Goal: Obtain resource: Obtain resource

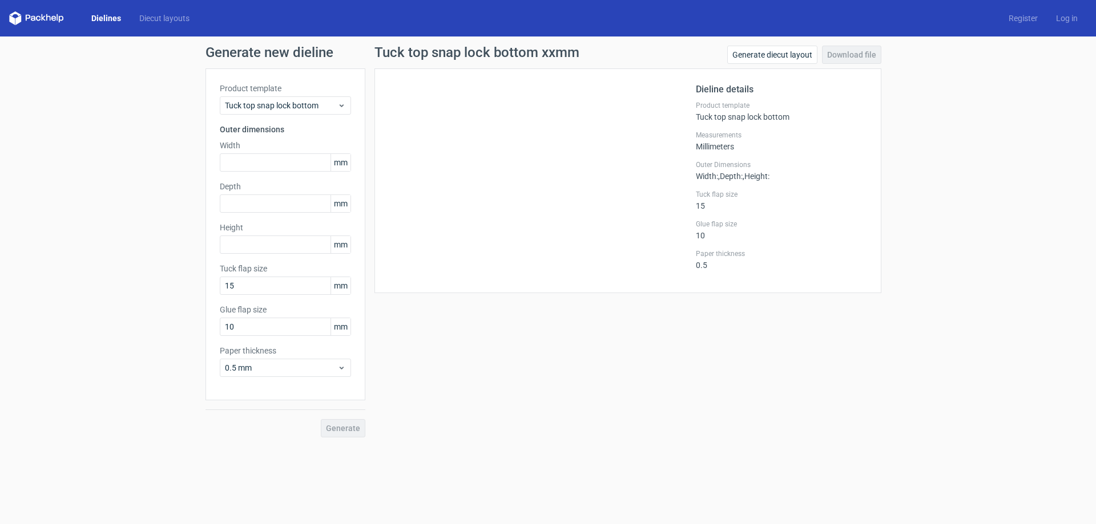
click at [113, 14] on link "Dielines" at bounding box center [106, 18] width 48 height 11
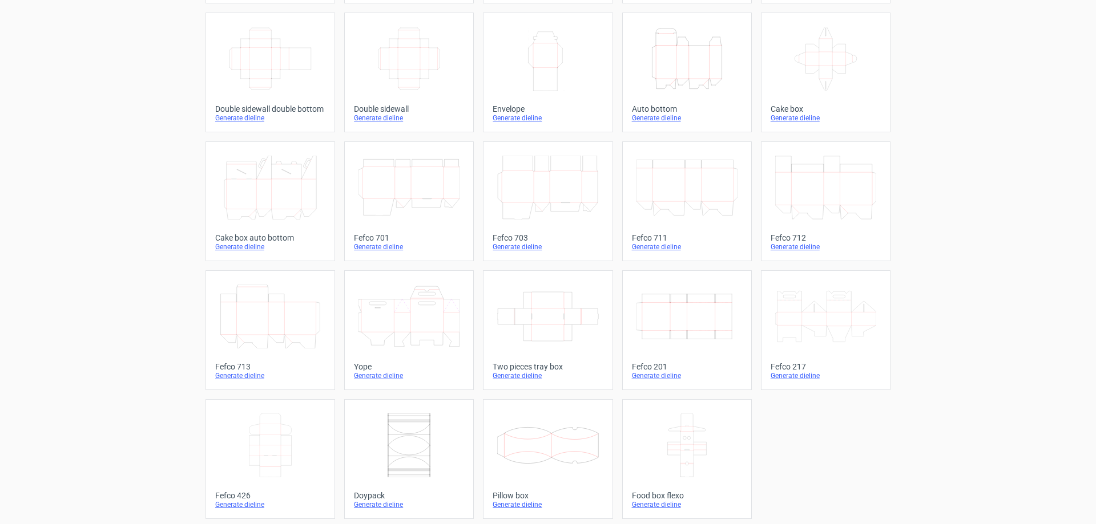
scroll to position [189, 0]
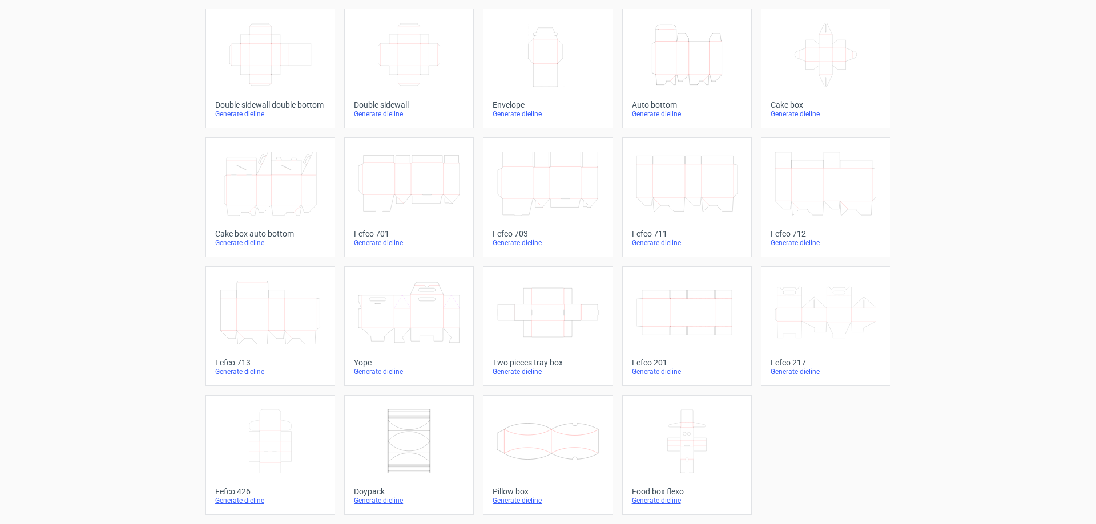
click at [678, 333] on icon "Width Depth Height" at bounding box center [686, 313] width 101 height 64
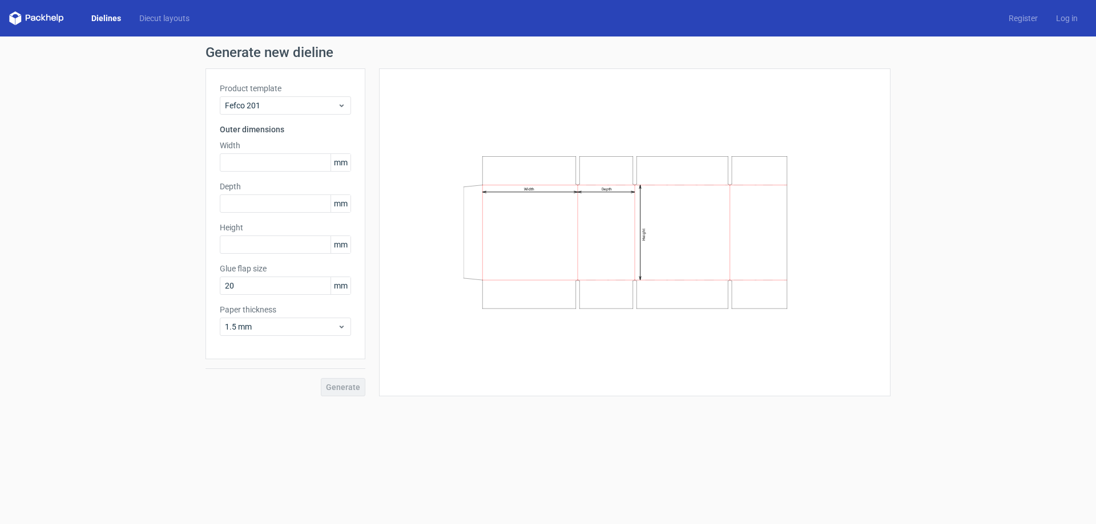
click at [628, 406] on form "Generate new dieline Product template Fefco 201 Outer dimensions Width mm Depth…" at bounding box center [548, 281] width 1096 height 488
click at [247, 128] on h3 "Outer dimensions" at bounding box center [285, 129] width 131 height 11
click at [266, 149] on label "Width" at bounding box center [285, 145] width 131 height 11
click at [269, 157] on input "text" at bounding box center [285, 162] width 131 height 18
type input "500"
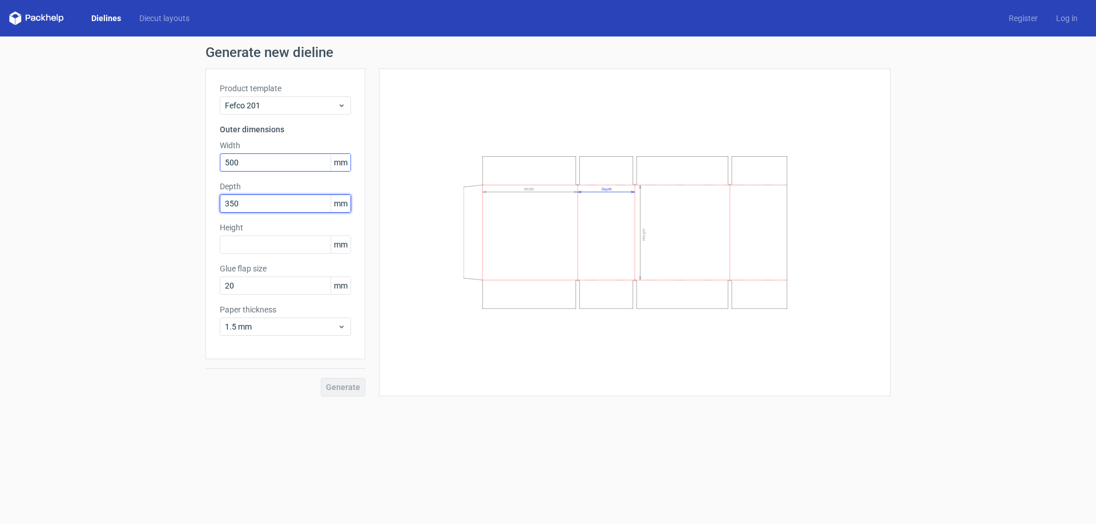
type input "350"
type input "290"
click at [349, 387] on span "Generate" at bounding box center [343, 387] width 34 height 8
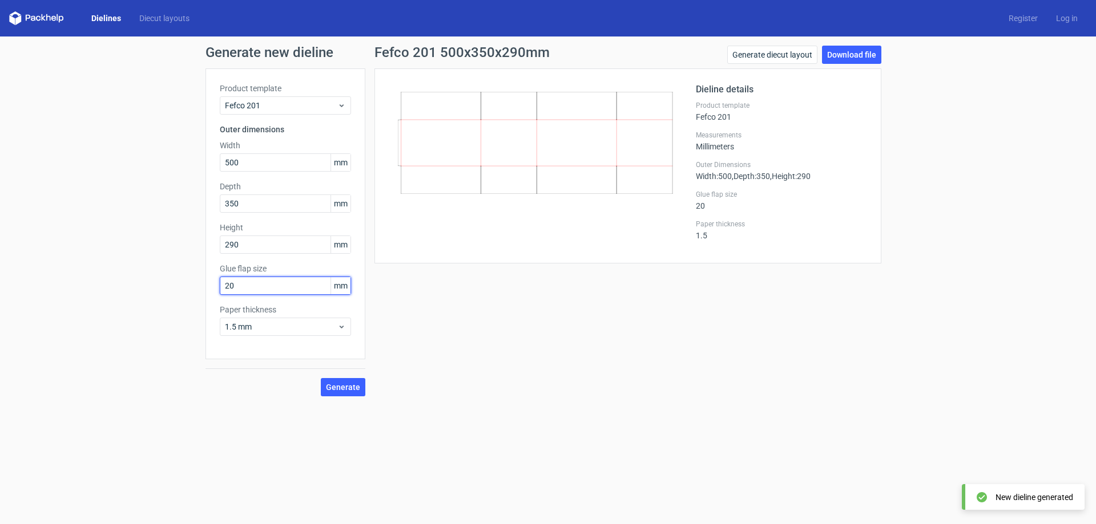
drag, startPoint x: 251, startPoint y: 278, endPoint x: 156, endPoint y: 305, distance: 98.3
click at [156, 305] on div "Generate new dieline Product template Fefco 201 Outer dimensions Width 500 mm D…" at bounding box center [548, 221] width 1096 height 369
click at [252, 331] on span "1.5 mm" at bounding box center [281, 326] width 112 height 11
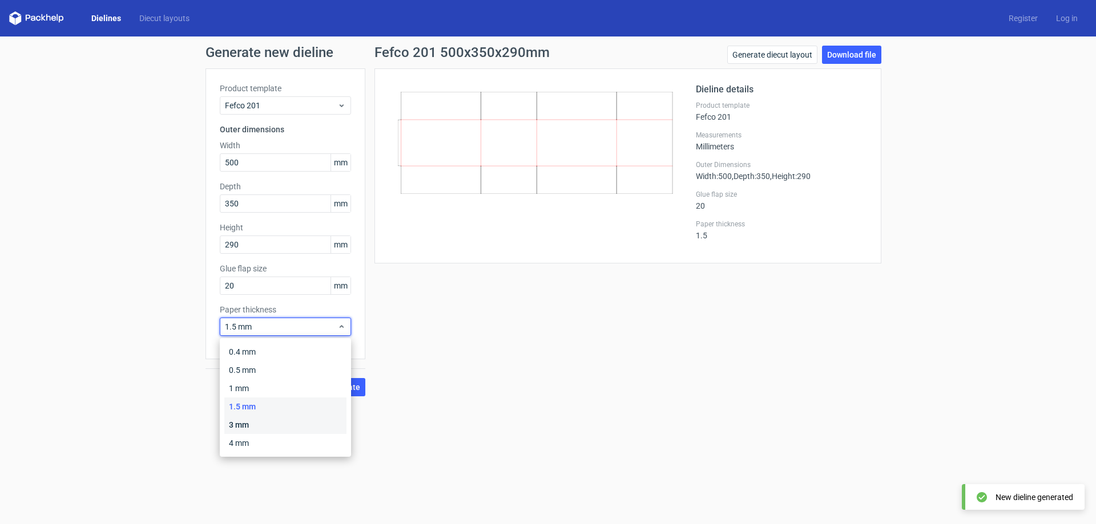
click at [253, 427] on div "3 mm" at bounding box center [285, 425] width 122 height 18
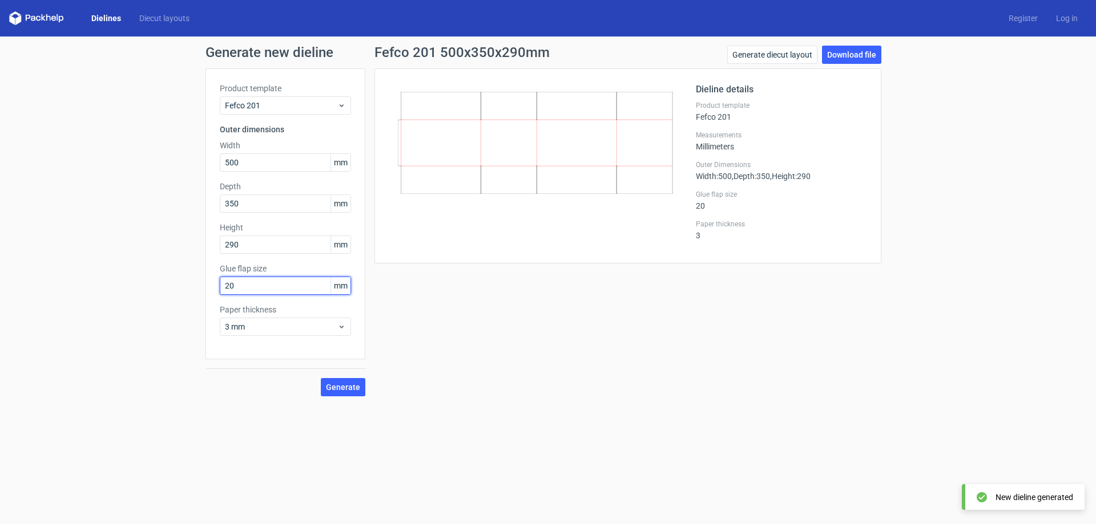
drag, startPoint x: 282, startPoint y: 288, endPoint x: 193, endPoint y: 297, distance: 88.9
click at [193, 297] on div "Generate new dieline Product template Fefco 201 Outer dimensions Width 500 mm D…" at bounding box center [548, 221] width 1096 height 369
type input "30"
click at [343, 389] on span "Generate" at bounding box center [343, 387] width 34 height 8
click at [867, 51] on link "Download file" at bounding box center [851, 55] width 59 height 18
